Goal: Obtain resource: Download file/media

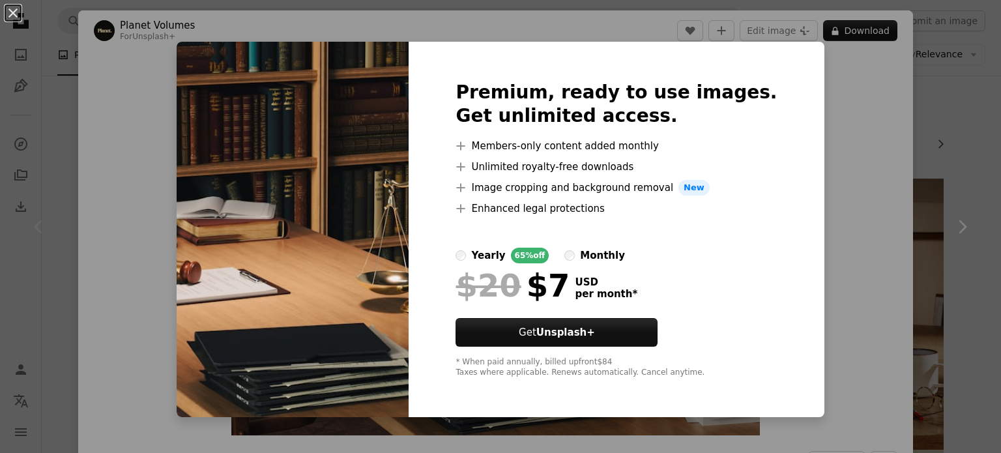
click at [839, 150] on div "An X shape Premium, ready to use images. Get unlimited access. A plus sign Memb…" at bounding box center [500, 226] width 1001 height 453
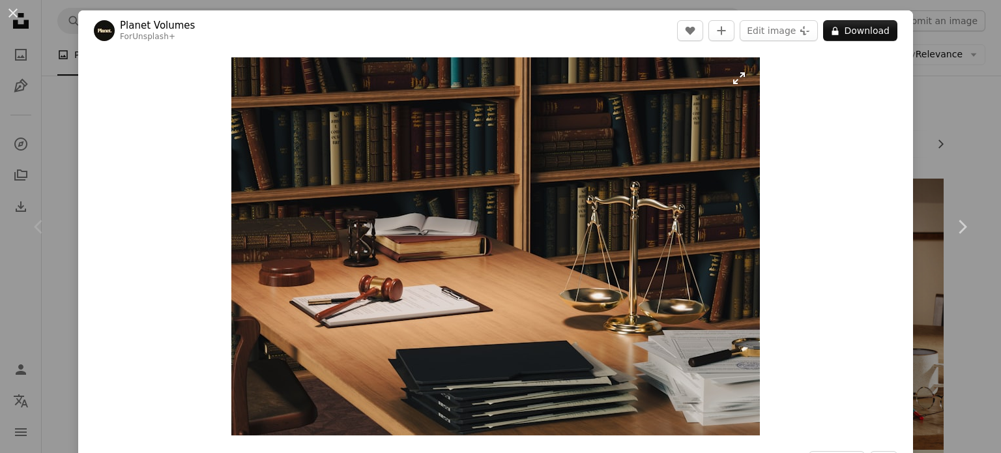
click at [726, 94] on img "Zoom in on this image" at bounding box center [495, 246] width 528 height 378
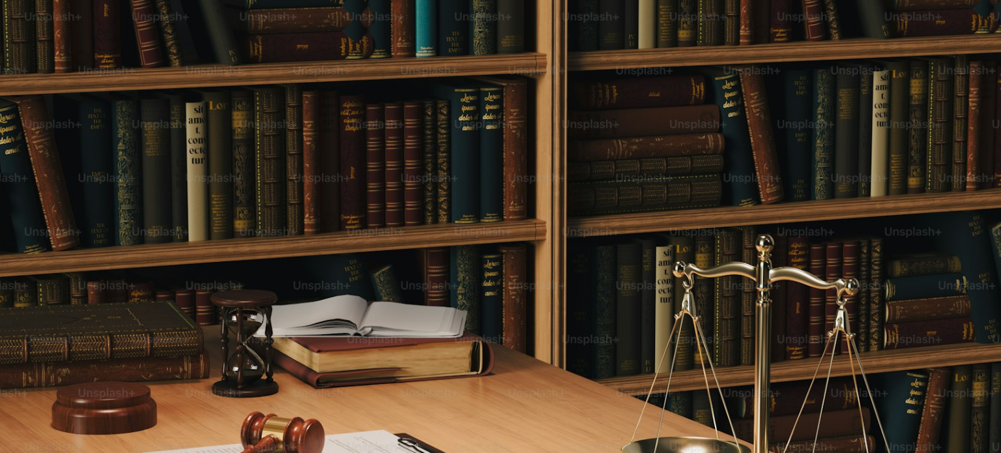
scroll to position [124, 0]
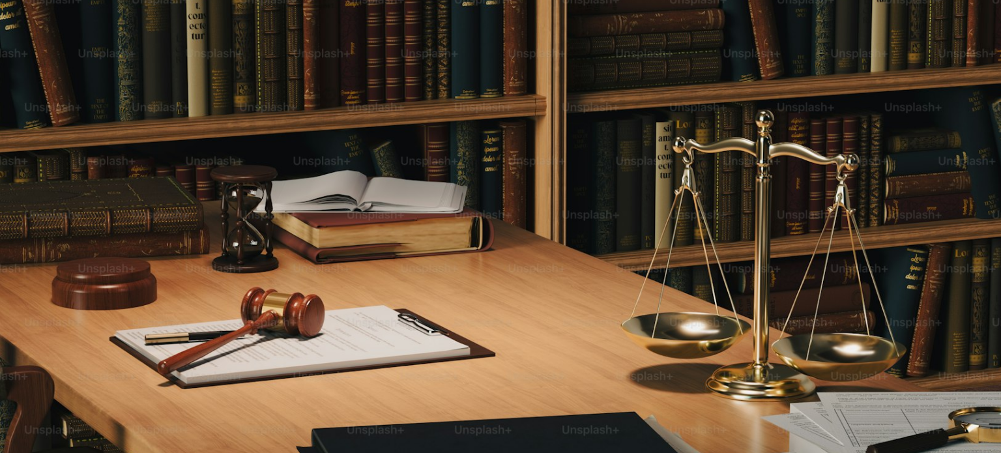
click at [726, 94] on img "Zoom out on this image" at bounding box center [500, 233] width 1002 height 717
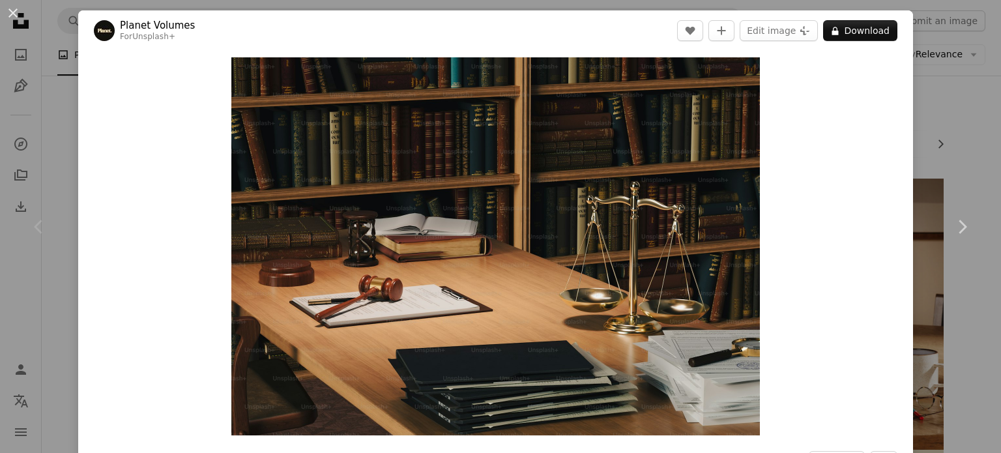
click at [765, 107] on div "Zoom in" at bounding box center [495, 246] width 834 height 391
drag, startPoint x: 765, startPoint y: 107, endPoint x: 773, endPoint y: 72, distance: 35.3
click at [773, 72] on div "Zoom in" at bounding box center [495, 246] width 834 height 391
click at [769, 27] on button "Edit image Plus sign for Unsplash+" at bounding box center [778, 30] width 78 height 21
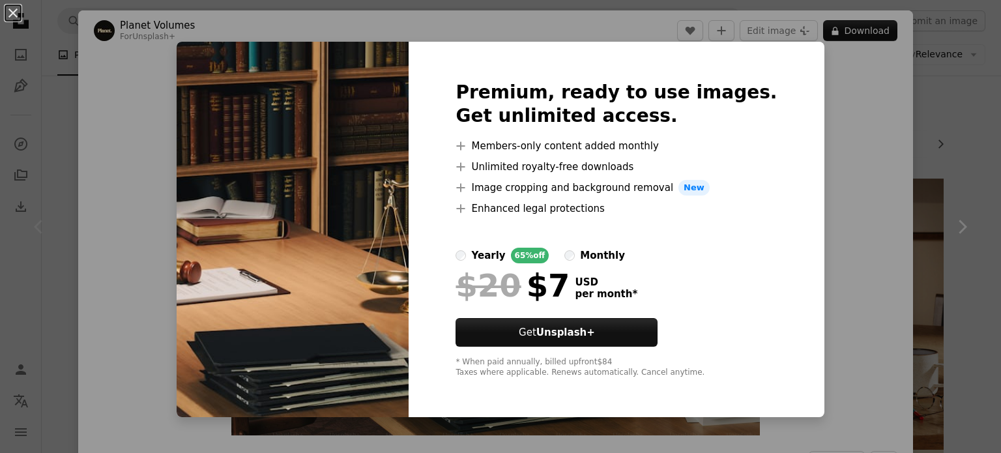
click at [859, 143] on div "An X shape Premium, ready to use images. Get unlimited access. A plus sign Memb…" at bounding box center [500, 226] width 1001 height 453
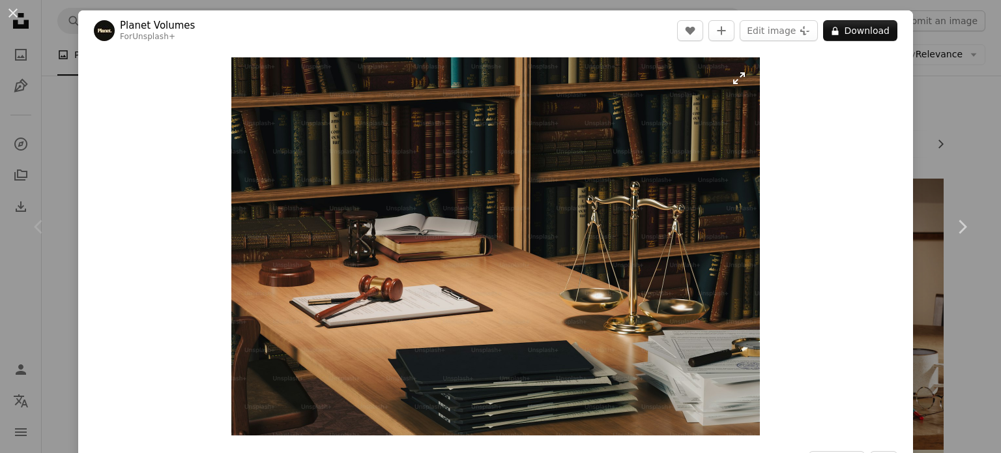
click at [618, 99] on img "Zoom in on this image" at bounding box center [495, 246] width 528 height 378
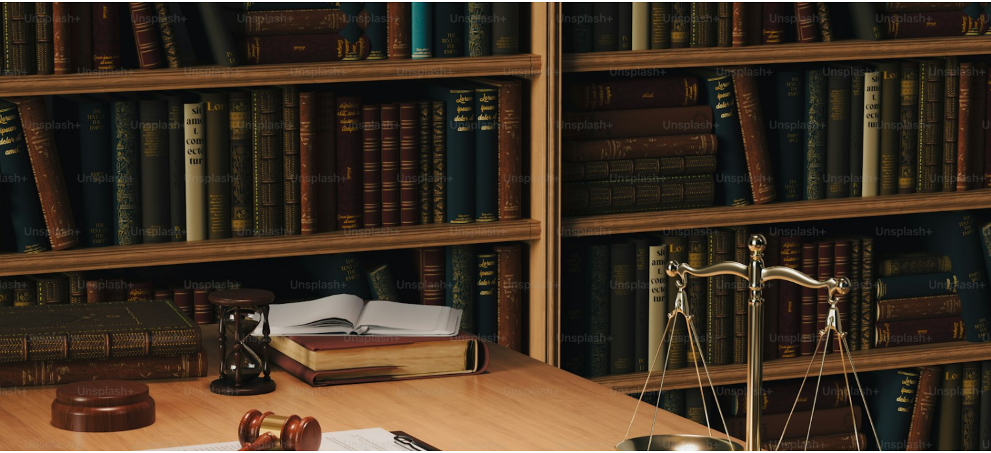
scroll to position [124, 0]
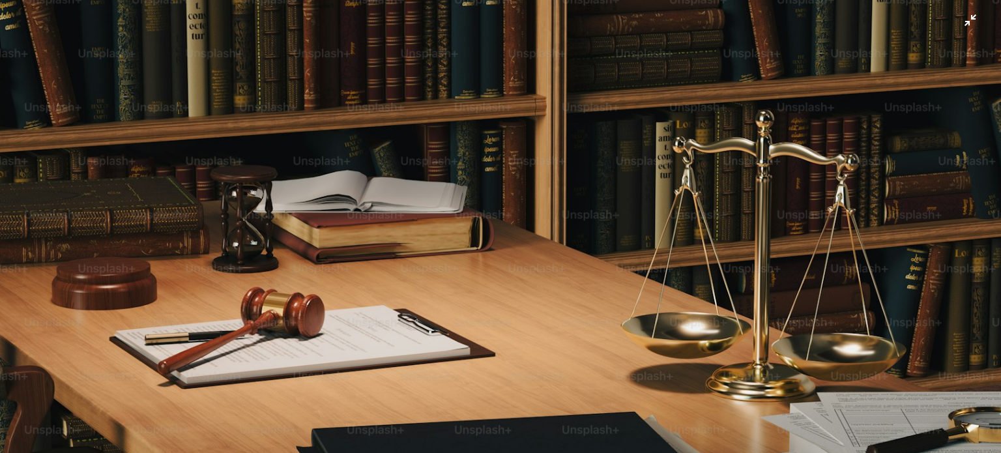
click at [963, 18] on img "Zoom out on this image" at bounding box center [500, 233] width 1002 height 717
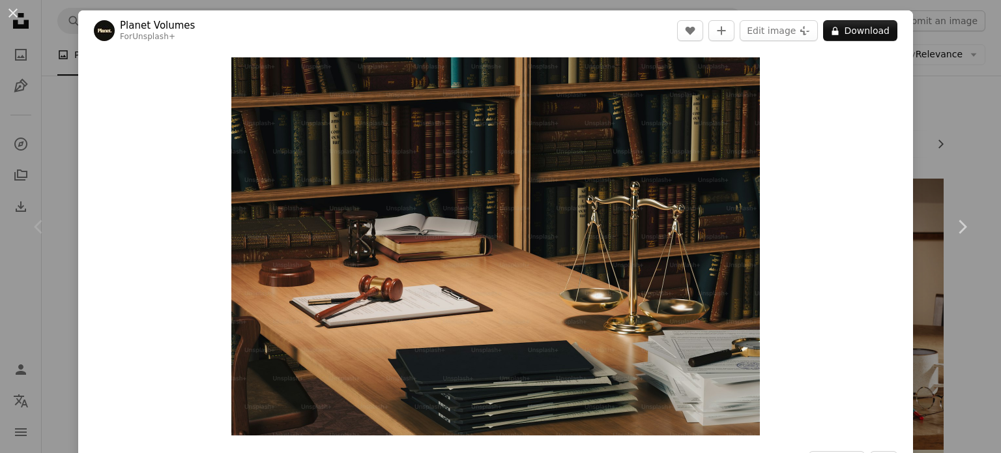
click at [928, 48] on div "An X shape Chevron left Chevron right Planet Volumes For Unsplash+ A heart A pl…" at bounding box center [500, 226] width 1001 height 453
